Goal: Register for event/course

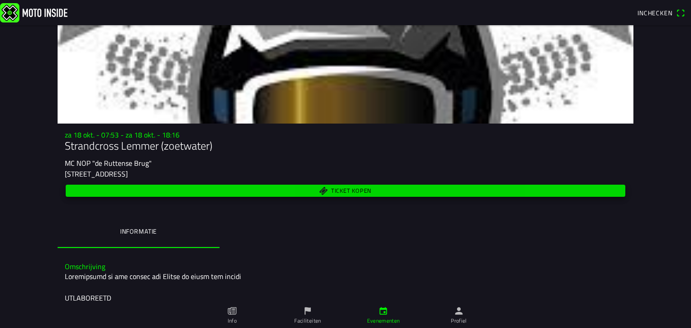
click at [229, 191] on span "Ticket kopen" at bounding box center [345, 191] width 549 height 12
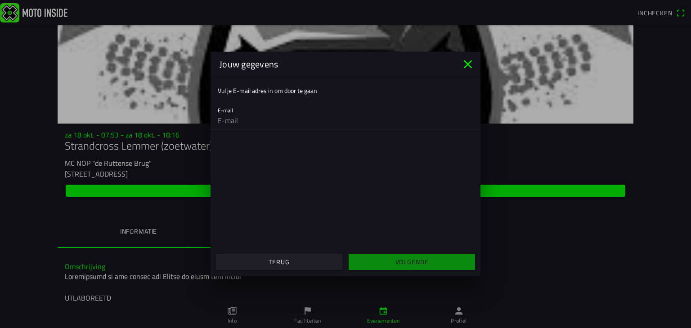
click at [462, 63] on icon "close" at bounding box center [468, 64] width 14 height 14
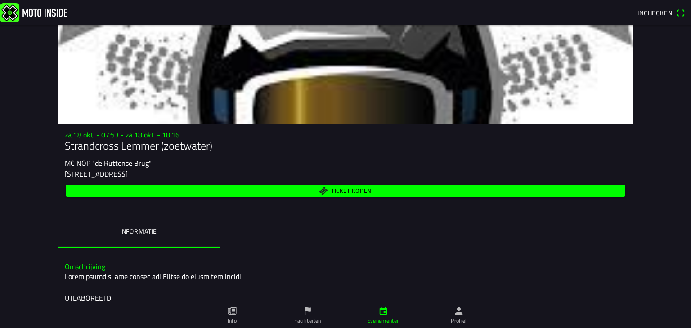
click at [377, 190] on span "Ticket kopen" at bounding box center [345, 191] width 549 height 12
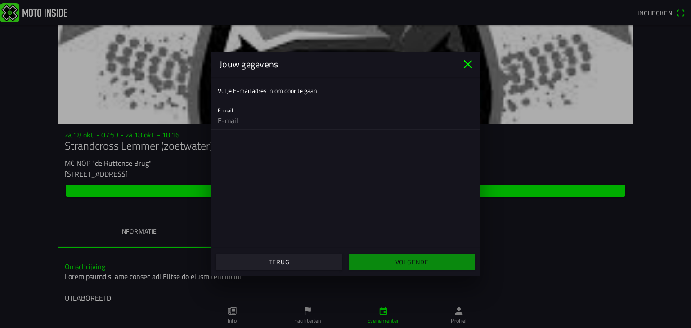
click at [250, 126] on input "email" at bounding box center [346, 121] width 256 height 18
type input "[EMAIL_ADDRESS][DOMAIN_NAME]"
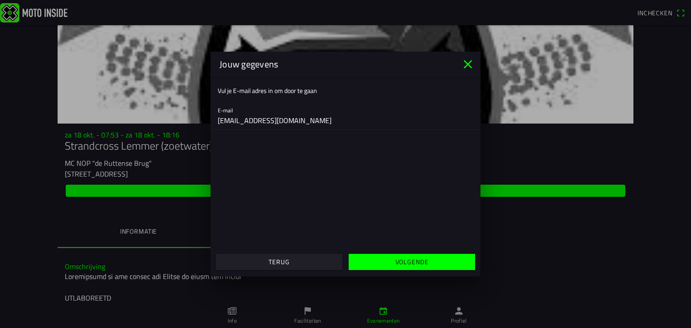
click at [0, 0] on slot "Volgende" at bounding box center [0, 0] width 0 height 0
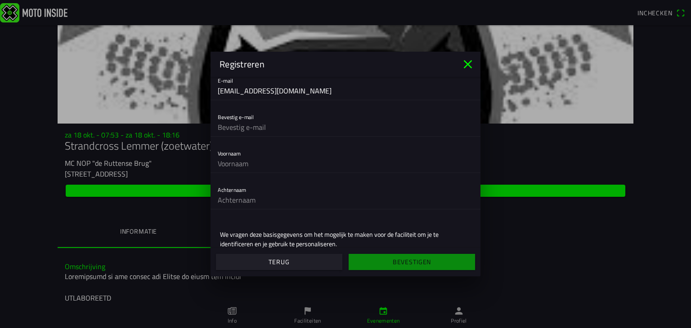
scroll to position [25, 0]
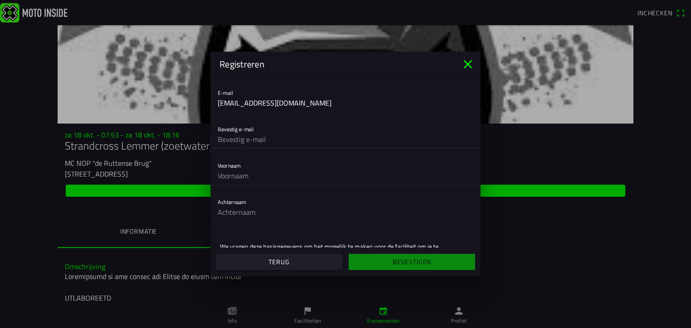
click at [279, 146] on input "text" at bounding box center [346, 139] width 256 height 18
type input "[EMAIL_ADDRESS][DOMAIN_NAME]"
type input "[PERSON_NAME]"
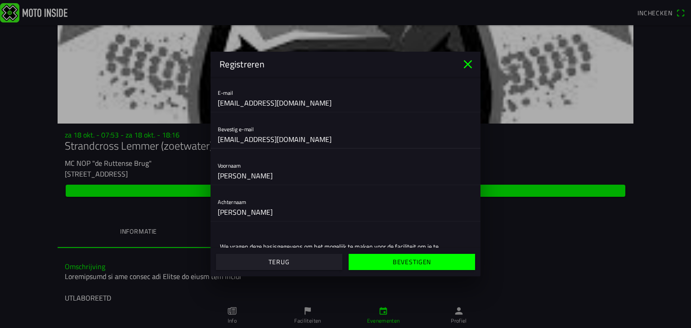
scroll to position [73, 0]
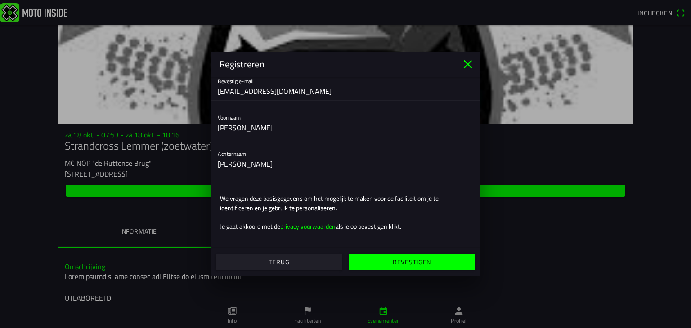
click at [0, 0] on slot "Bevestigen" at bounding box center [0, 0] width 0 height 0
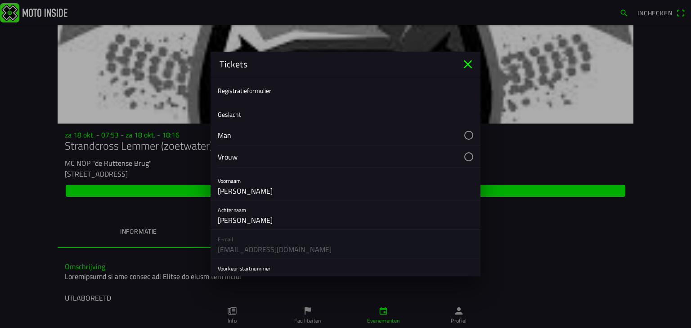
click at [267, 133] on button "button" at bounding box center [349, 135] width 263 height 21
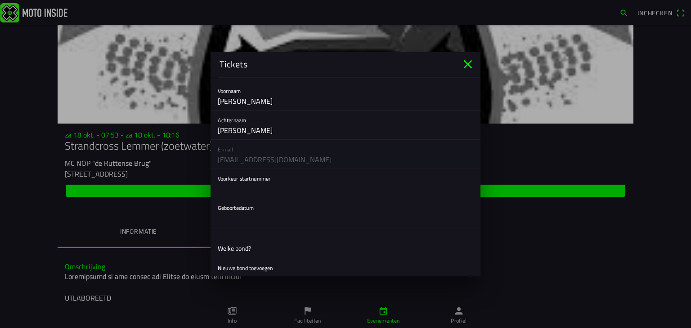
scroll to position [90, 0]
click at [276, 186] on input "text" at bounding box center [346, 189] width 256 height 18
type input "33"
click at [272, 211] on button "button" at bounding box center [349, 212] width 263 height 29
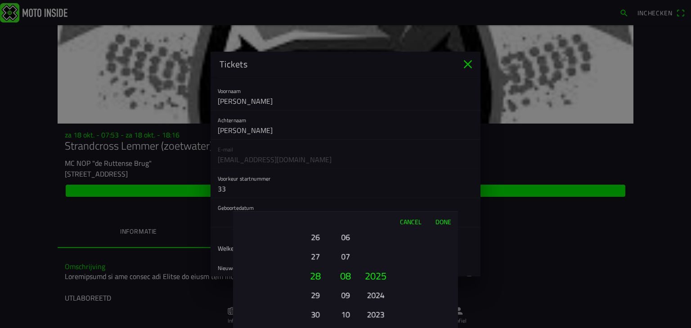
click at [350, 260] on button "07" at bounding box center [345, 257] width 13 height 16
drag, startPoint x: 384, startPoint y: 289, endPoint x: 387, endPoint y: 230, distance: 59.0
click at [387, 230] on div "Cancel Done 01 02 03 04 05 06 07 08 09 10 11 12 13 14 15 16 17 18 19 20 21 22 2…" at bounding box center [345, 269] width 225 height 117
drag, startPoint x: 383, startPoint y: 301, endPoint x: 396, endPoint y: 159, distance: 142.7
click at [396, 159] on ion-picker "Cancel Done 01 02 03 04 05 06 07 08 09 10 11 12 13 14 15 16 17 18 19 20 21 22 2…" at bounding box center [345, 164] width 691 height 328
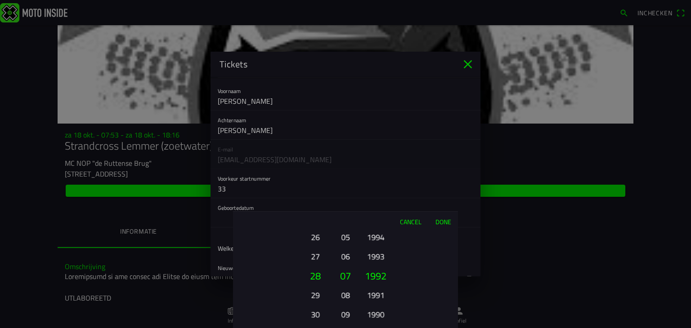
click at [379, 239] on button "1994" at bounding box center [375, 237] width 25 height 16
click at [379, 266] on div "2025 2024 2023 2022 2021 2020 2019 2018 2017 2016 2015 2014 2013 2012 2011 2010…" at bounding box center [375, 314] width 31 height 97
click at [380, 314] on button "1994" at bounding box center [375, 315] width 25 height 16
click at [444, 217] on button "Done" at bounding box center [443, 222] width 30 height 20
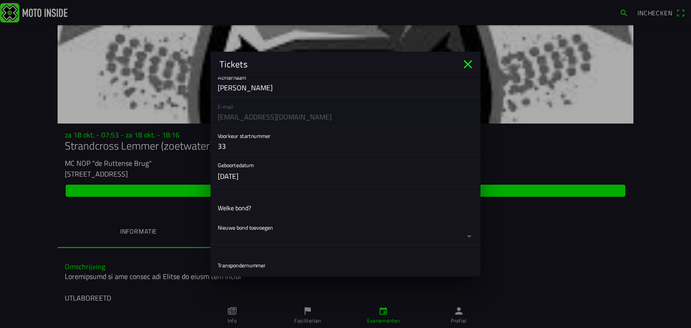
scroll to position [142, 0]
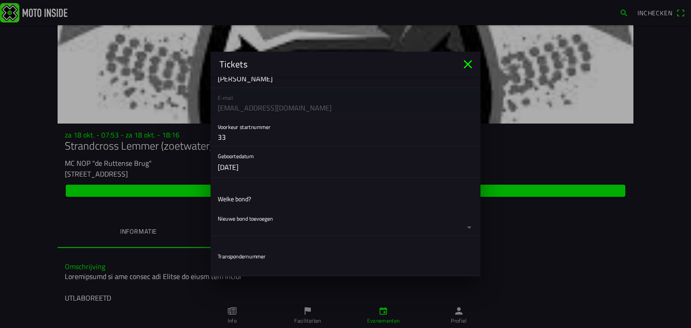
click at [268, 208] on ion-list-header "Welke bond?" at bounding box center [346, 199] width 270 height 20
click at [268, 216] on button "button" at bounding box center [349, 222] width 263 height 27
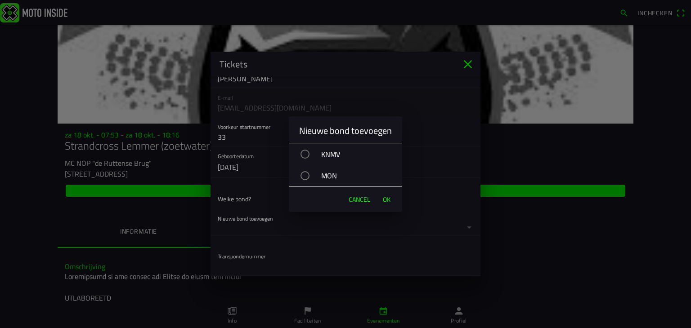
click at [328, 157] on div "KNMV" at bounding box center [350, 154] width 104 height 22
click at [383, 197] on span "OK" at bounding box center [387, 199] width 8 height 9
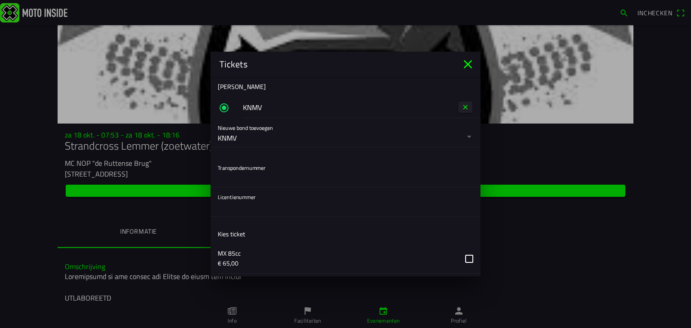
scroll to position [277, 0]
click at [272, 168] on input "text" at bounding box center [346, 175] width 256 height 18
click at [272, 205] on input "text" at bounding box center [346, 205] width 256 height 18
type input "403834"
click at [273, 177] on input "text" at bounding box center [346, 175] width 256 height 18
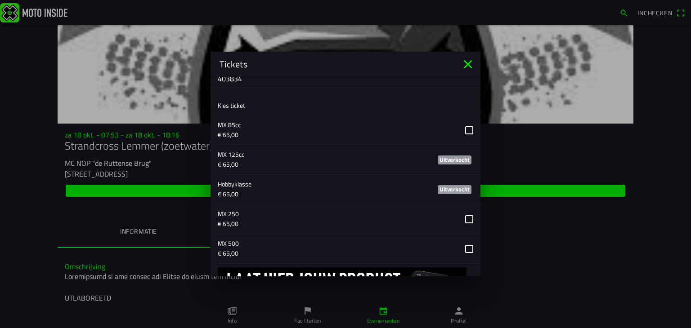
scroll to position [406, 0]
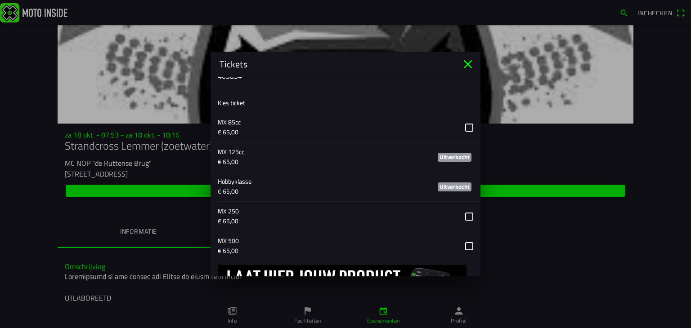
type input "10682695"
click at [241, 185] on p "Hobbyklasse" at bounding box center [321, 181] width 206 height 9
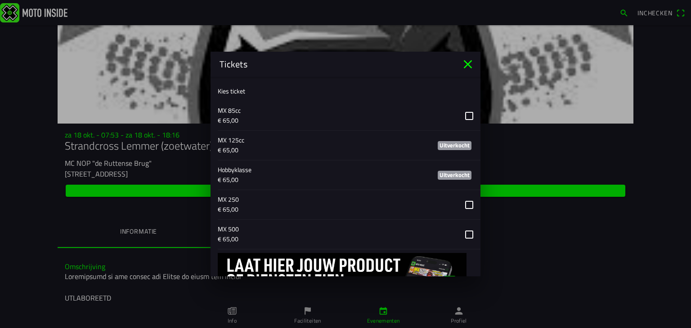
scroll to position [416, 0]
